Goal: Transaction & Acquisition: Book appointment/travel/reservation

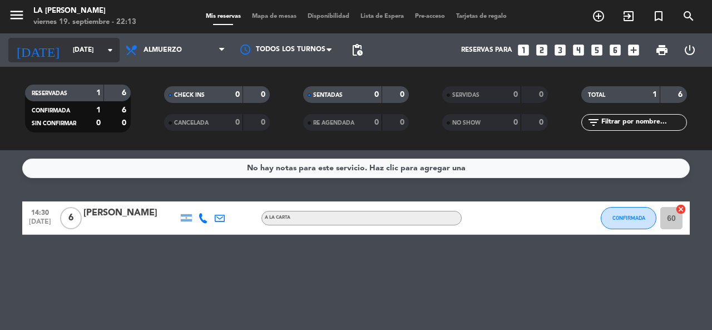
click at [71, 53] on input "[DATE]" at bounding box center [111, 50] width 88 height 19
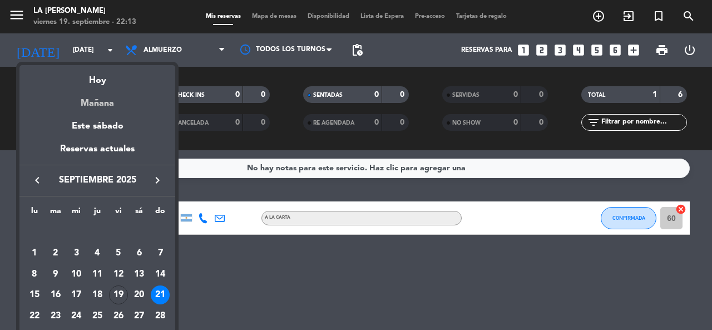
click at [97, 101] on div "Mañana" at bounding box center [97, 99] width 156 height 23
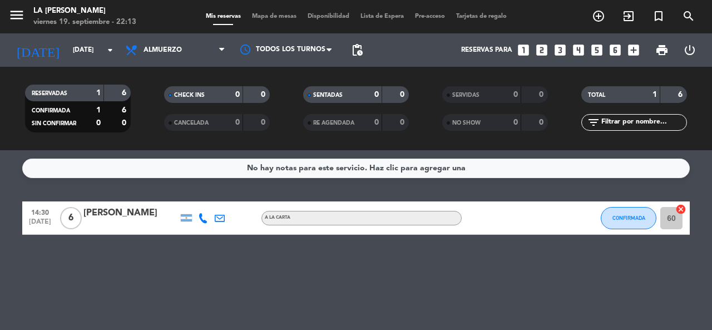
type input "[DATE]"
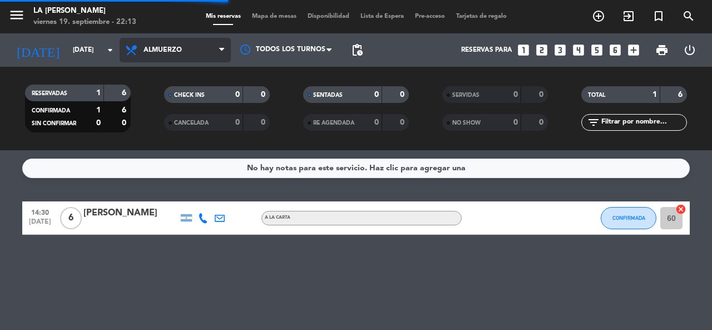
click at [165, 48] on span "Almuerzo" at bounding box center [163, 50] width 38 height 8
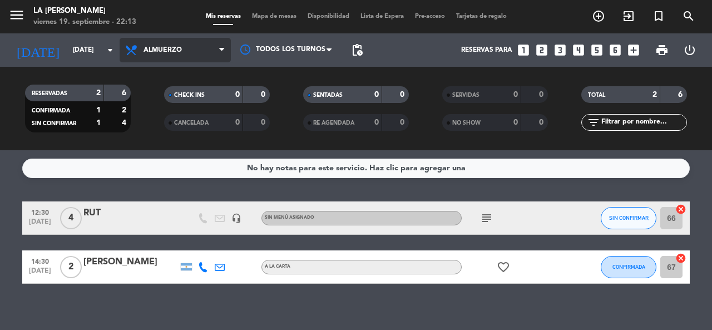
click at [175, 48] on span "Almuerzo" at bounding box center [163, 50] width 38 height 8
click at [179, 124] on div "menu La [PERSON_NAME] [DATE] 19. septiembre - 22:13 Mis reservas Mapa de mesas …" at bounding box center [356, 75] width 712 height 150
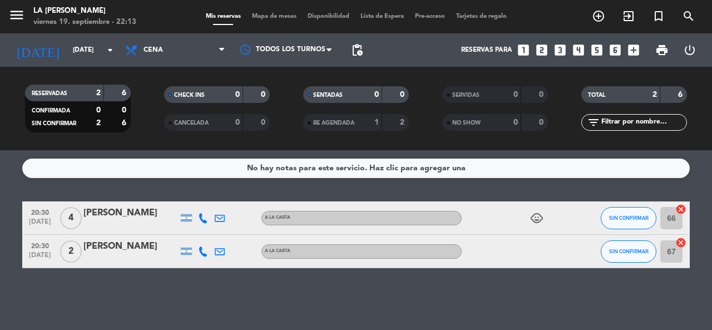
click at [579, 52] on icon "looks_4" at bounding box center [578, 50] width 14 height 14
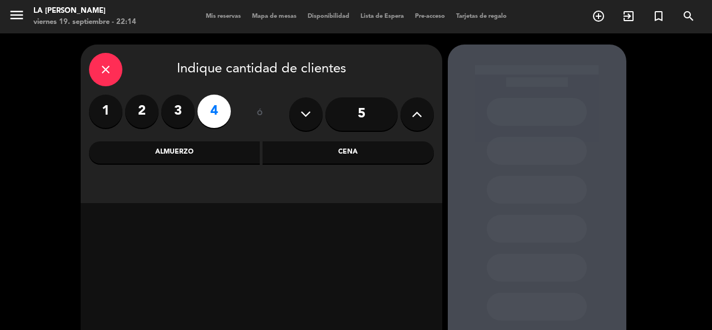
click at [299, 151] on div "Cena" at bounding box center [348, 152] width 171 height 22
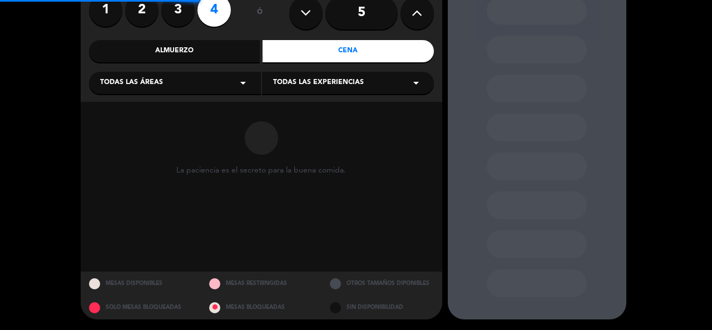
scroll to position [102, 0]
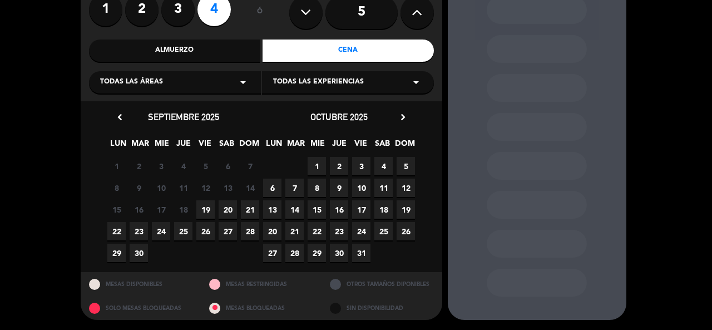
click at [228, 205] on span "20" at bounding box center [228, 209] width 18 height 18
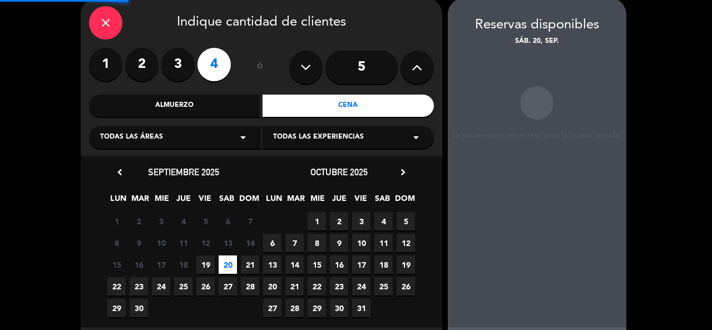
scroll to position [45, 0]
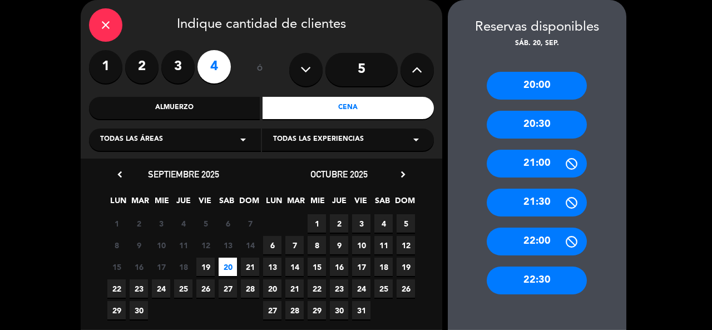
click at [555, 121] on div "20:30" at bounding box center [537, 125] width 100 height 28
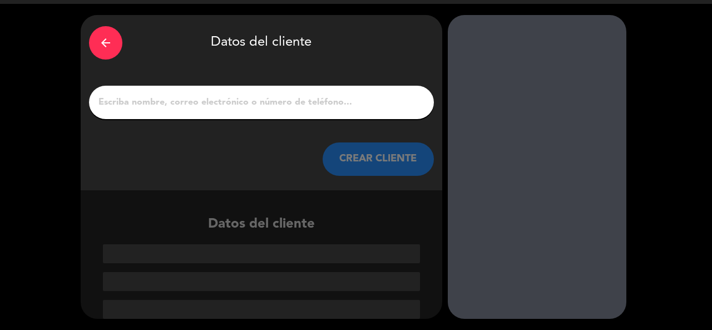
scroll to position [29, 0]
click at [301, 100] on input "1" at bounding box center [261, 103] width 328 height 16
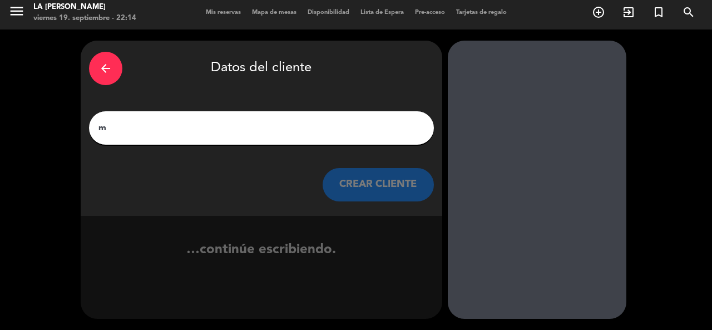
scroll to position [4, 0]
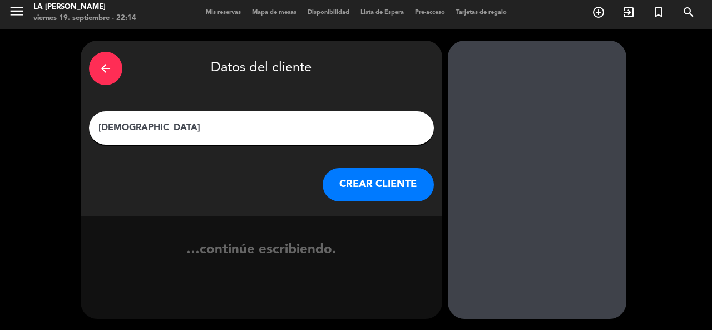
type input "[DEMOGRAPHIC_DATA]"
click at [356, 190] on button "CREAR CLIENTE" at bounding box center [378, 184] width 111 height 33
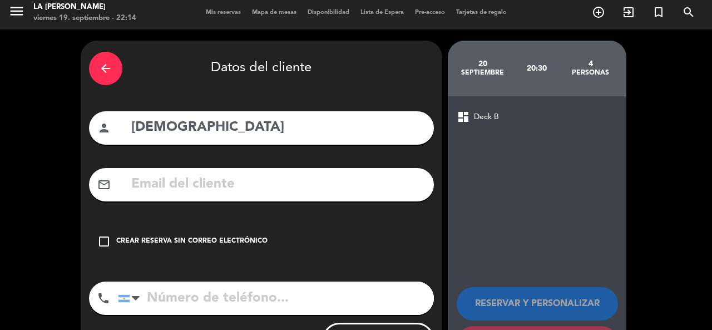
click at [228, 234] on div "check_box_outline_blank Crear reserva sin correo electrónico" at bounding box center [261, 241] width 345 height 33
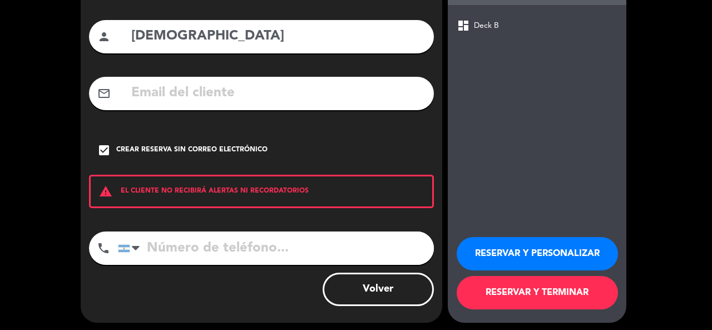
scroll to position [99, 0]
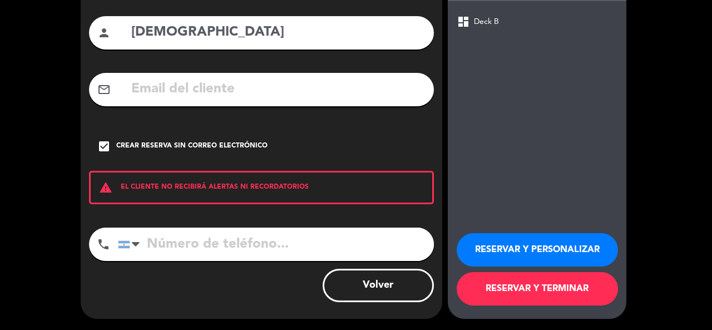
click at [518, 251] on button "RESERVAR Y PERSONALIZAR" at bounding box center [537, 249] width 161 height 33
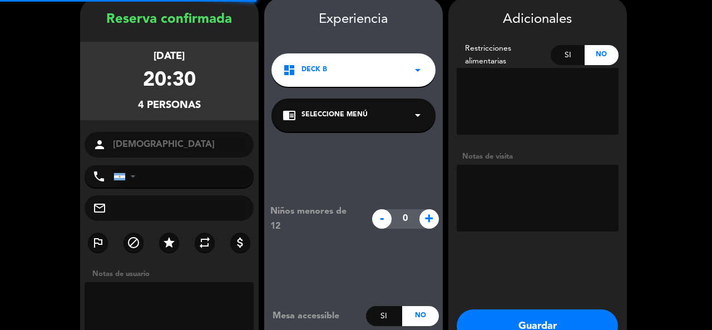
scroll to position [45, 0]
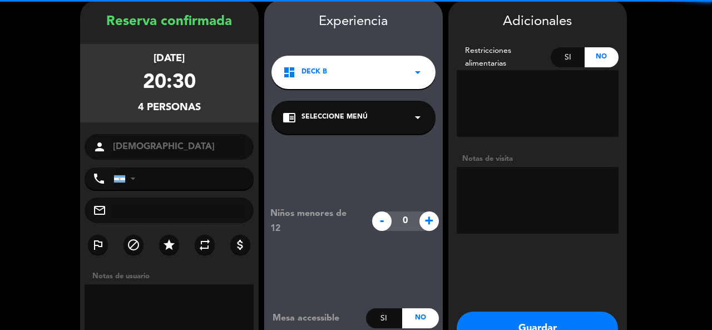
click at [517, 177] on textarea at bounding box center [538, 200] width 162 height 67
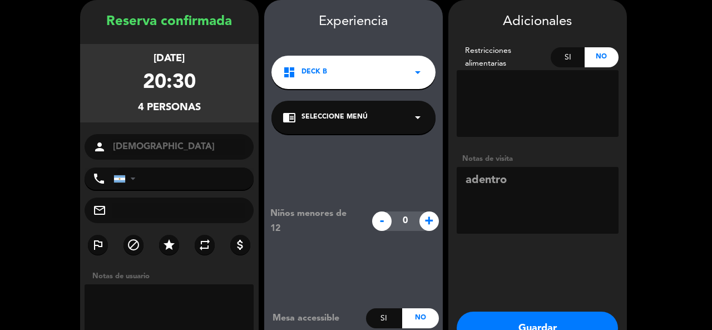
type textarea "adentro"
click at [525, 317] on button "Guardar" at bounding box center [537, 328] width 161 height 33
